Goal: Ask a question

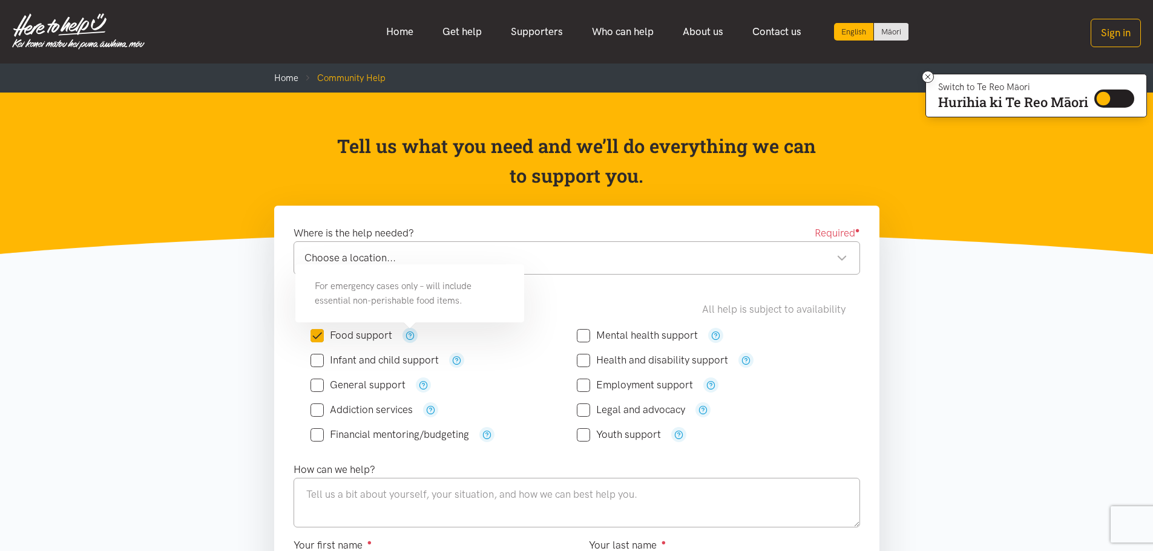
click at [409, 336] on icon "button" at bounding box center [409, 335] width 9 height 9
click at [221, 152] on header "Tell us what you need and we’ll do everything we can to support you." at bounding box center [576, 174] width 1153 height 162
click at [55, 29] on img at bounding box center [78, 31] width 132 height 36
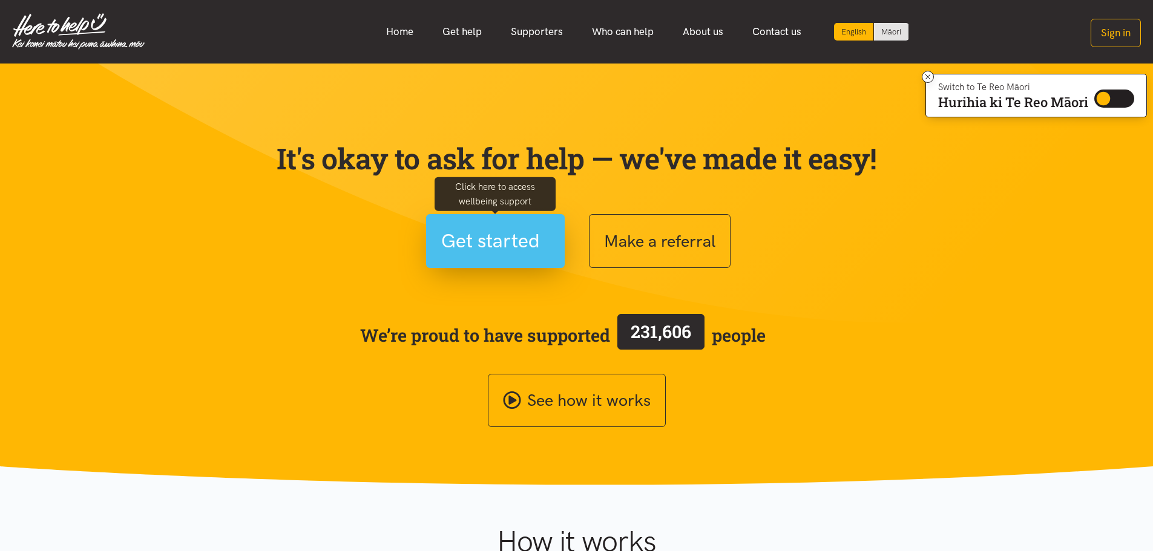
click at [456, 239] on span "Get started" at bounding box center [490, 241] width 99 height 31
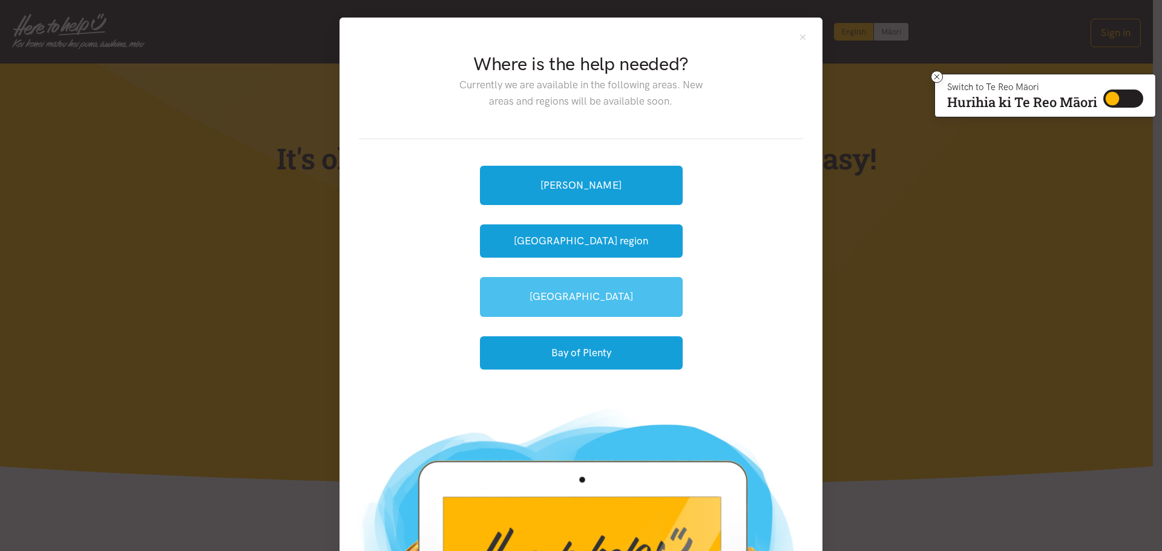
click at [590, 304] on link "[GEOGRAPHIC_DATA]" at bounding box center [581, 296] width 203 height 39
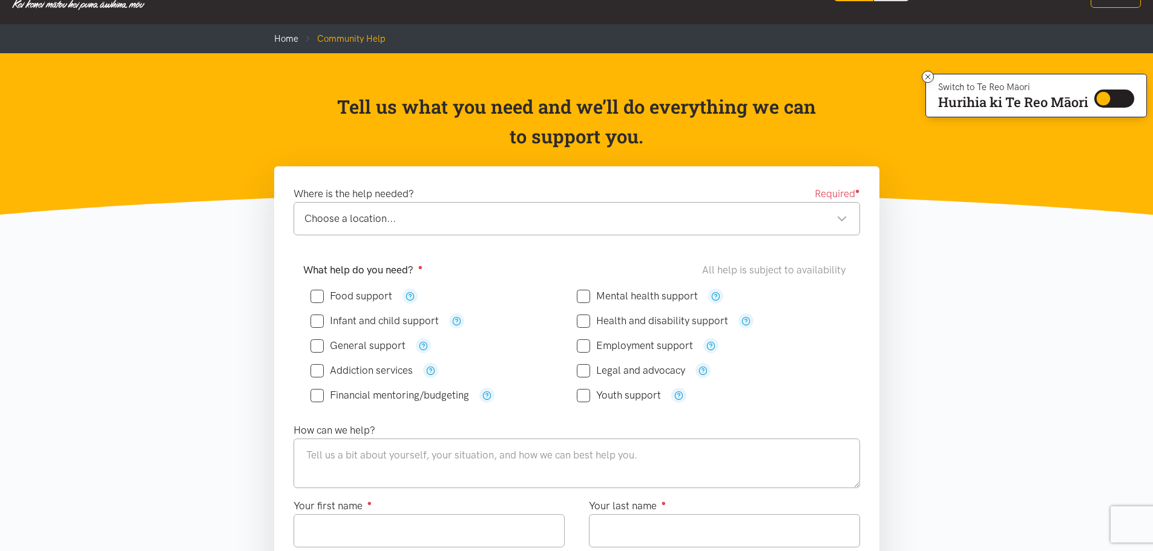
scroll to position [60, 0]
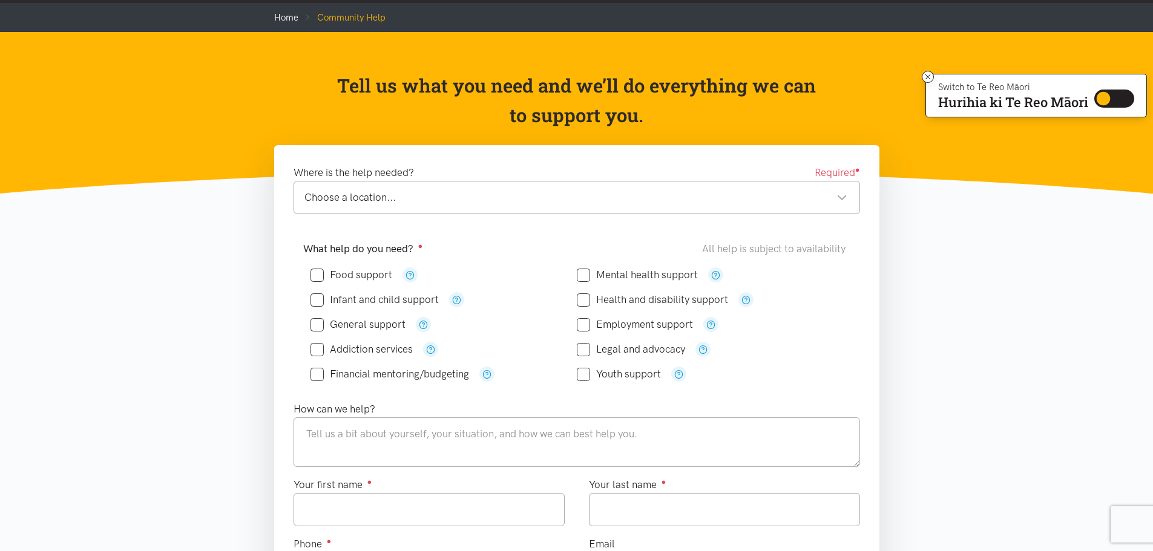
click at [499, 209] on div "Choose a location... Choose a location..." at bounding box center [576, 197] width 566 height 33
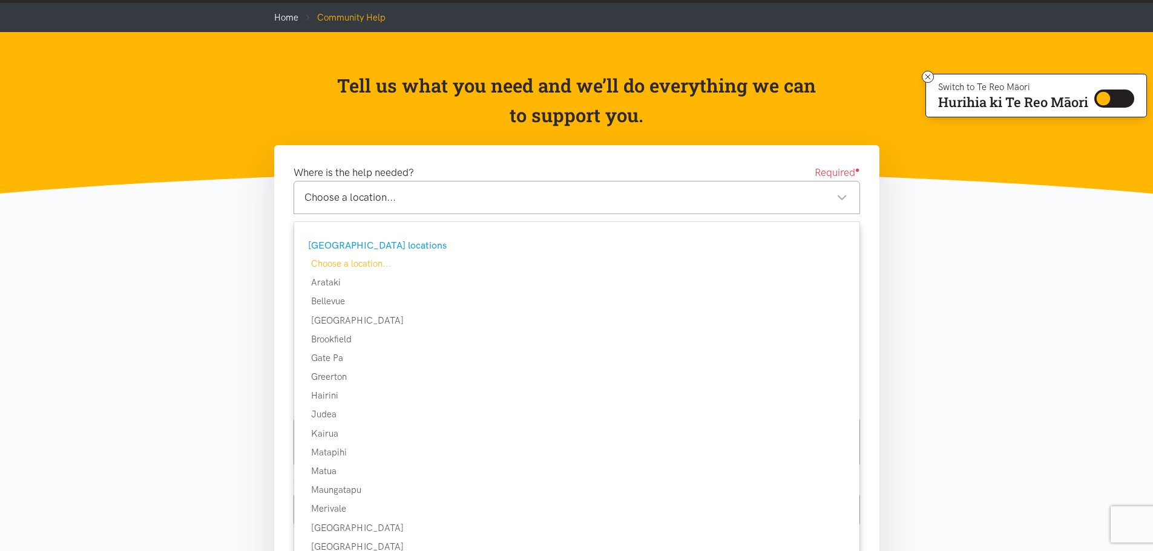
click at [976, 389] on section "Where is the help needed? Required ● Choose a location... Choose a location... …" at bounding box center [576, 535] width 1153 height 780
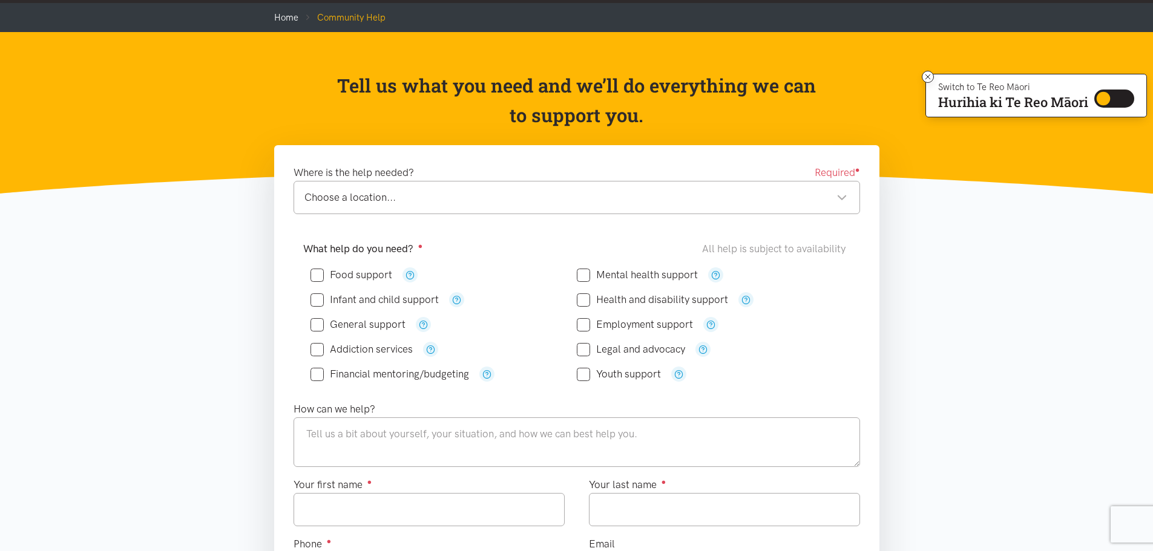
click at [319, 206] on div "Choose a location..." at bounding box center [575, 197] width 543 height 16
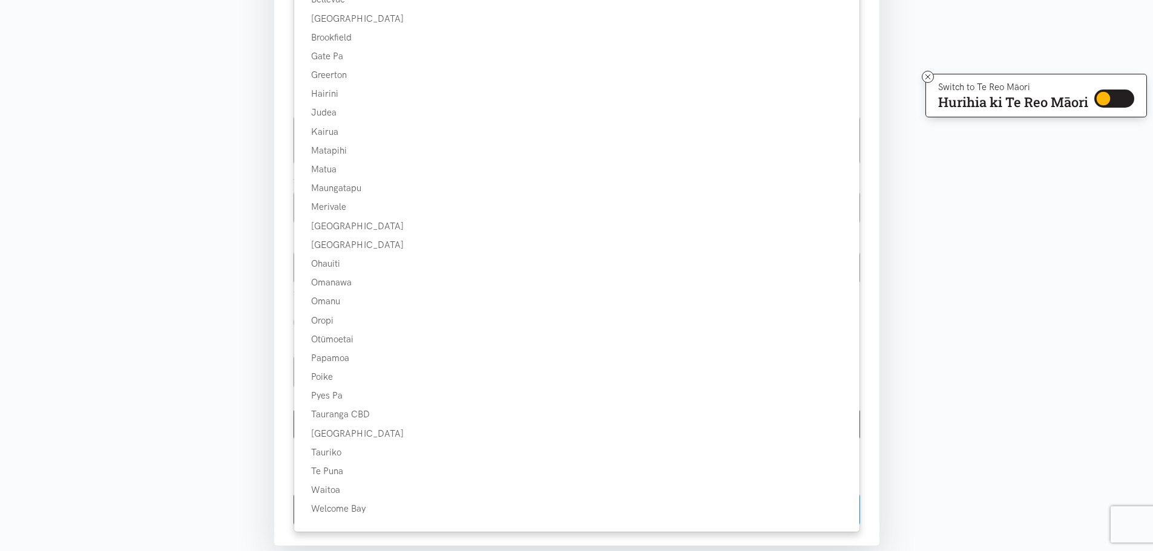
scroll to position [363, 0]
click at [995, 387] on section "Where is the help needed? Required ● Choose a location... Choose a location... …" at bounding box center [576, 233] width 1153 height 780
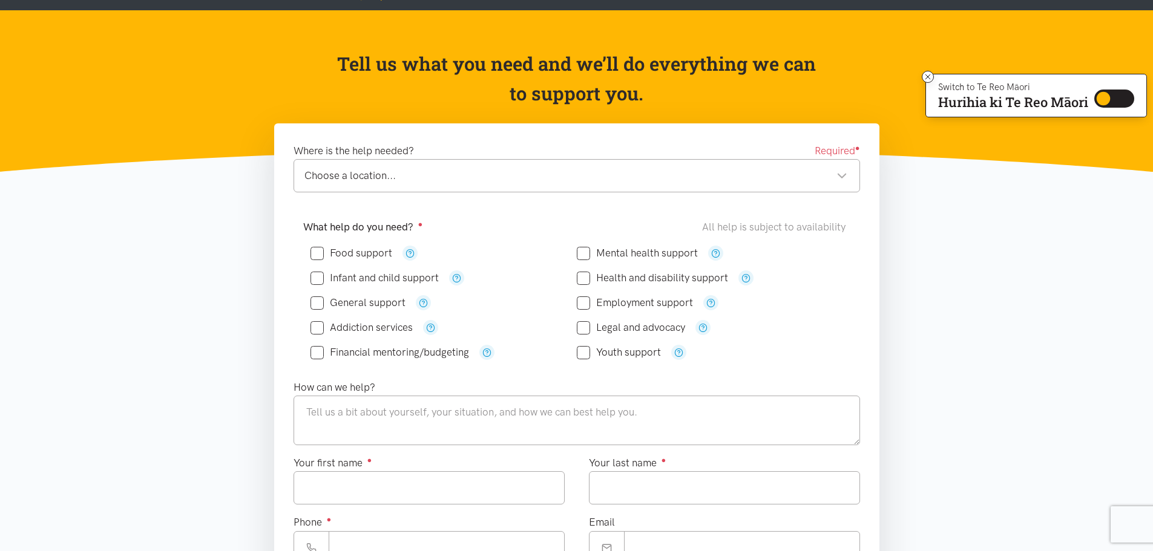
scroll to position [0, 0]
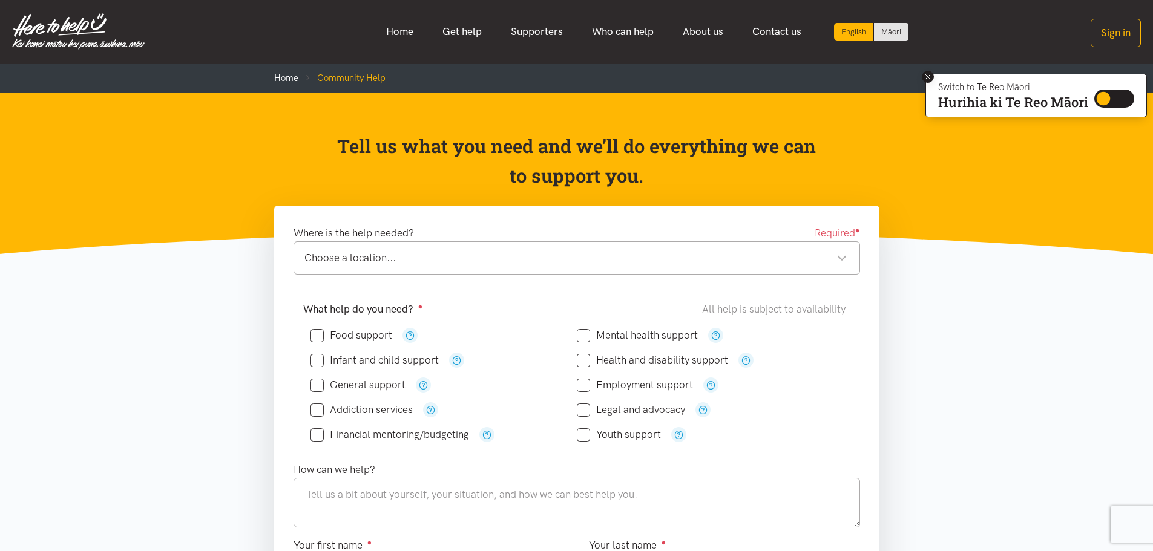
click at [928, 77] on icon at bounding box center [927, 77] width 9 height 9
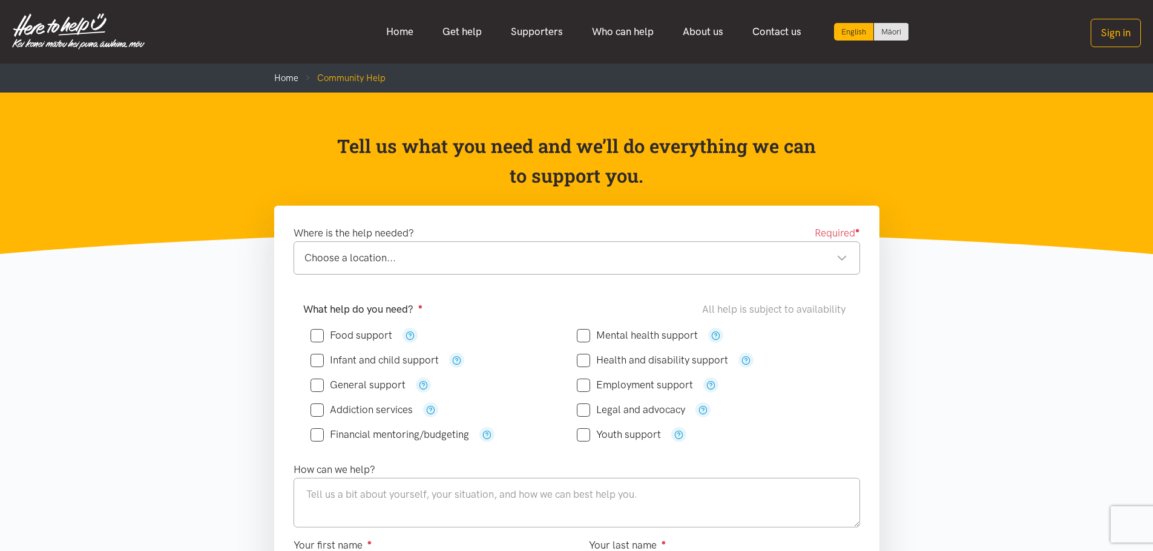
click at [94, 25] on img at bounding box center [78, 31] width 132 height 36
